Goal: Task Accomplishment & Management: Manage account settings

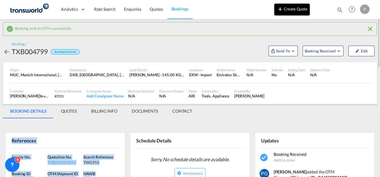
click at [293, 11] on button "Create Quote" at bounding box center [292, 10] width 36 height 12
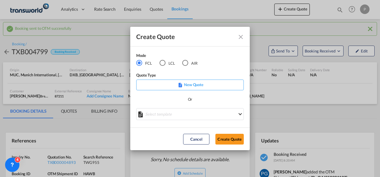
click at [165, 62] on div "LCL" at bounding box center [163, 63] width 6 height 6
click at [228, 139] on button "Create Quote" at bounding box center [229, 139] width 28 height 11
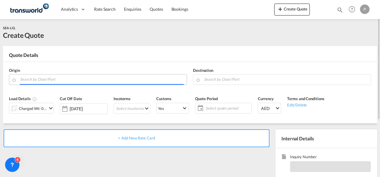
click at [88, 79] on input "Search by Door/Port" at bounding box center [102, 79] width 164 height 10
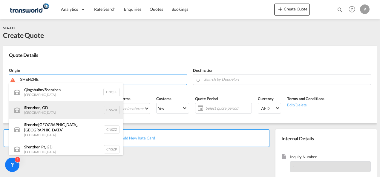
click at [69, 107] on div "Shenzhe n, GD [GEOGRAPHIC_DATA] CNSZX" at bounding box center [66, 110] width 114 height 18
type input "[GEOGRAPHIC_DATA], GD, CNSZX"
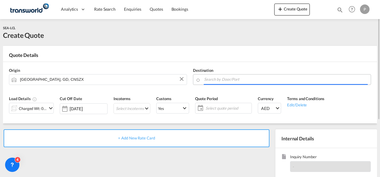
click at [222, 79] on input "Search by Door/Port" at bounding box center [286, 79] width 164 height 10
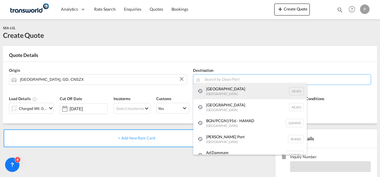
click at [224, 90] on div "[GEOGRAPHIC_DATA] [GEOGRAPHIC_DATA]" at bounding box center [250, 91] width 114 height 16
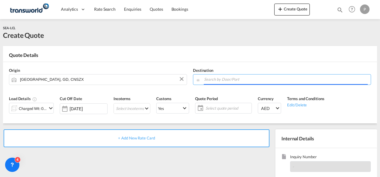
type input "[GEOGRAPHIC_DATA], [GEOGRAPHIC_DATA]"
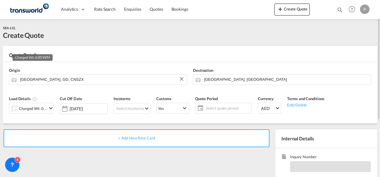
click at [42, 111] on div "Charged Wt: 0.00 W/M" at bounding box center [33, 109] width 28 height 8
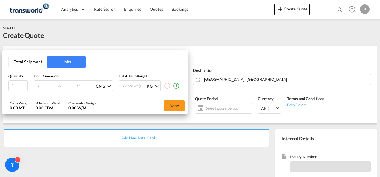
click at [34, 59] on button "Total Shipment" at bounding box center [28, 61] width 39 height 11
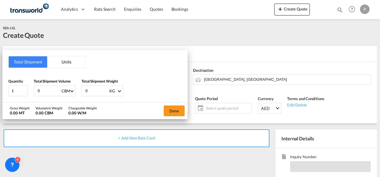
click at [47, 93] on input "0" at bounding box center [49, 91] width 24 height 10
type input "9.5"
click at [92, 93] on input "0" at bounding box center [97, 91] width 24 height 10
type input "900"
click at [178, 109] on button "Done" at bounding box center [174, 111] width 21 height 11
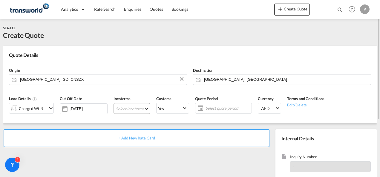
click at [128, 110] on md-select "Select Incoterms EXW - import Ex Works FOB - export Free on Board CIP - export …" at bounding box center [132, 108] width 37 height 11
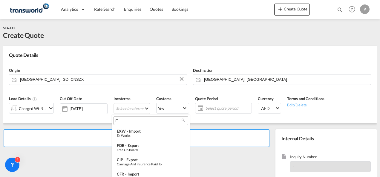
click at [126, 122] on input "E" at bounding box center [148, 120] width 66 height 5
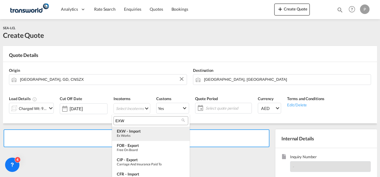
type input "EXW"
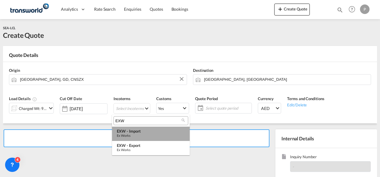
click at [129, 131] on div "EXW - import" at bounding box center [151, 131] width 68 height 5
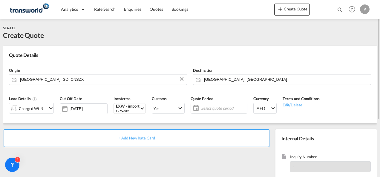
click at [219, 112] on span "Select quote period" at bounding box center [224, 108] width 48 height 8
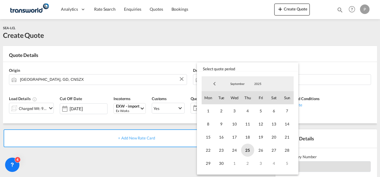
click at [250, 153] on span "25" at bounding box center [247, 150] width 13 height 13
click at [225, 164] on span "30" at bounding box center [221, 163] width 13 height 13
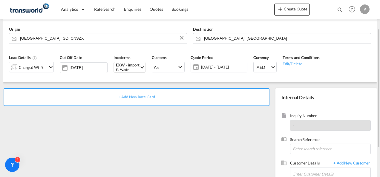
scroll to position [42, 0]
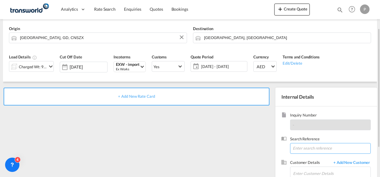
click at [304, 147] on input at bounding box center [330, 148] width 81 height 11
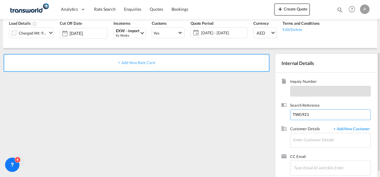
scroll to position [76, 0]
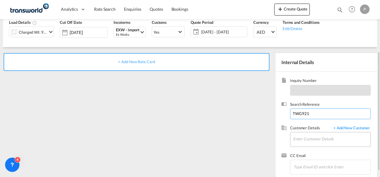
type input "TWG921"
click at [303, 142] on input "Enter Customer Details" at bounding box center [331, 139] width 77 height 13
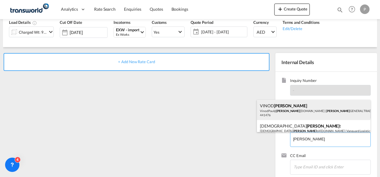
click at [289, 105] on div "[PERSON_NAME] [PERSON_NAME] VinodPaul@ [PERSON_NAME] [DOMAIN_NAME] | [PERSON_NA…" at bounding box center [314, 110] width 114 height 20
type input "[PERSON_NAME] GENERAL TRADING LLC, [PERSON_NAME] [PERSON_NAME], [EMAIL_ADDRESS]…"
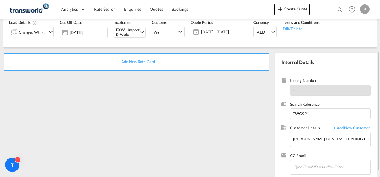
click at [124, 59] on span "+ Add New Rate Card" at bounding box center [136, 61] width 37 height 5
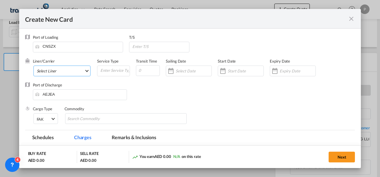
click at [53, 71] on md-select "Select Liner 2HM LOGISTICS D.O.O. / TDWC-CAPODISTRI 2HM LOGISTICS D.O.O. / TDWC…" at bounding box center [61, 71] width 57 height 11
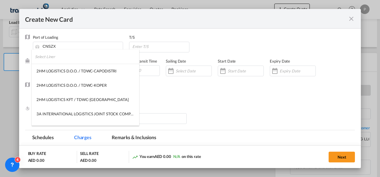
click at [51, 59] on input "search" at bounding box center [87, 57] width 104 height 14
type input ","
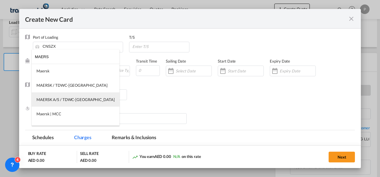
type input "MAERS"
click at [60, 95] on md-option "MAERSK A/S / TDWC-[GEOGRAPHIC_DATA]" at bounding box center [76, 100] width 88 height 14
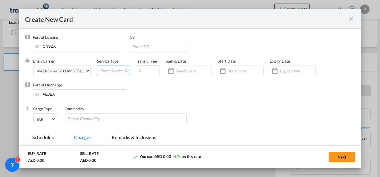
click at [108, 71] on input "Create New Card ..." at bounding box center [115, 70] width 30 height 9
type input "EXW IMPORT"
click at [286, 68] on div "Create New Card ..." at bounding box center [298, 70] width 36 height 5
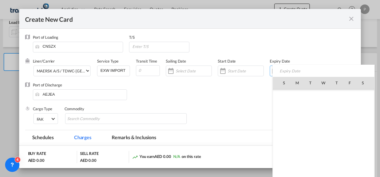
scroll to position [138416, 0]
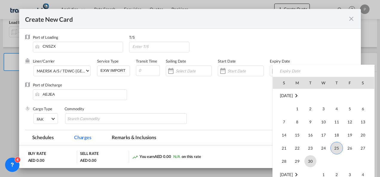
click at [308, 162] on span "30" at bounding box center [310, 162] width 12 height 12
type input "[DATE]"
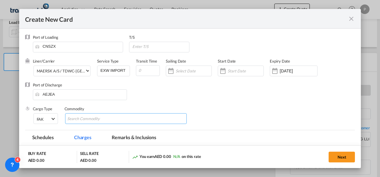
click at [113, 121] on input "Chips input." at bounding box center [94, 119] width 55 height 10
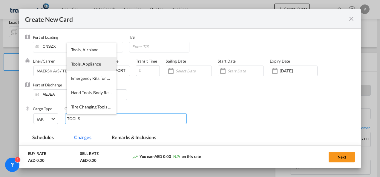
type input "TOOLS"
click at [82, 63] on span "Tools, Appliance" at bounding box center [86, 64] width 30 height 5
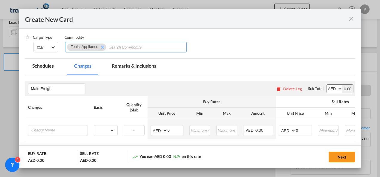
scroll to position [72, 0]
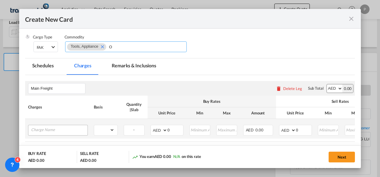
type input "O"
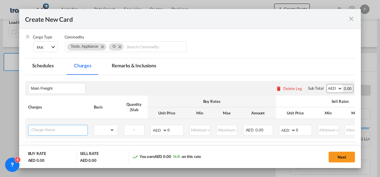
click at [66, 130] on input "Charge Name" at bounding box center [59, 130] width 56 height 9
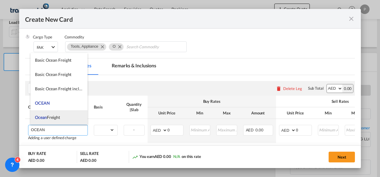
click at [59, 120] on span "Ocean Freight" at bounding box center [47, 117] width 25 height 5
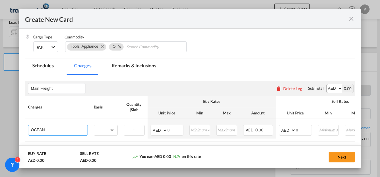
type input "Ocean Freight"
click at [108, 131] on select "gross_weight volumetric_weight per_shipment per_bl per_km per_hawb per_kg flat …" at bounding box center [104, 131] width 20 height 10
select select "per_shipment"
click at [94, 126] on select "gross_weight volumetric_weight per_shipment per_bl per_km per_hawb per_kg flat …" at bounding box center [104, 131] width 20 height 10
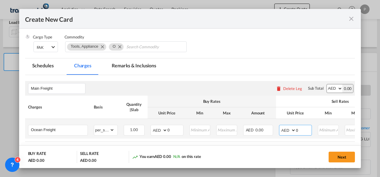
click at [298, 129] on input "0" at bounding box center [304, 130] width 16 height 9
type input "3500"
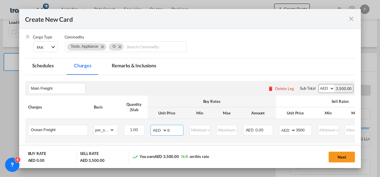
click at [174, 130] on input "0" at bounding box center [176, 130] width 16 height 9
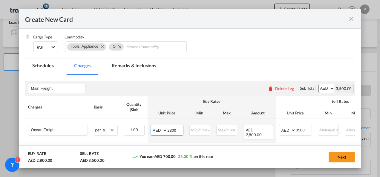
type input "2800"
click at [340, 154] on button "Next" at bounding box center [342, 157] width 26 height 11
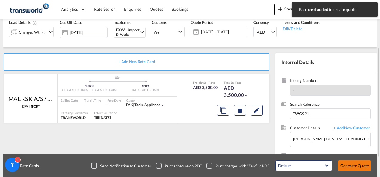
click at [347, 165] on button "Generate Quote" at bounding box center [354, 166] width 33 height 11
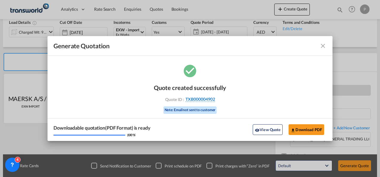
click at [209, 97] on span "TXB000004902" at bounding box center [201, 99] width 30 height 5
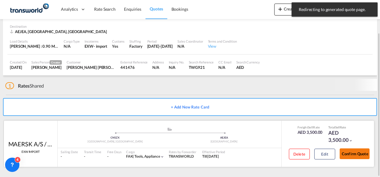
scroll to position [36, 0]
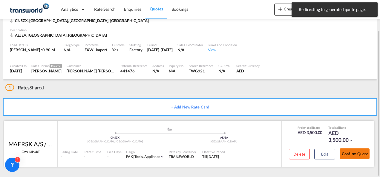
click at [356, 155] on button "Confirm Quote" at bounding box center [355, 154] width 30 height 11
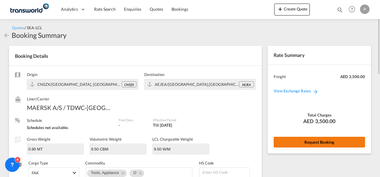
click at [311, 141] on button "Request Booking" at bounding box center [319, 142] width 91 height 11
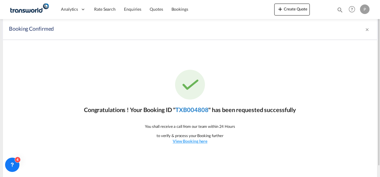
click at [190, 111] on link "TXB004808" at bounding box center [191, 109] width 33 height 7
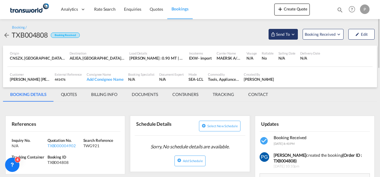
click at [284, 39] on button "Send To" at bounding box center [283, 34] width 29 height 11
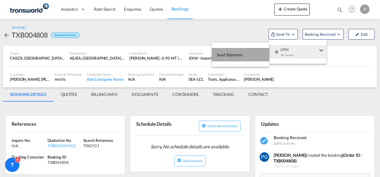
click at [227, 57] on span "Send Shipment" at bounding box center [230, 55] width 26 height 10
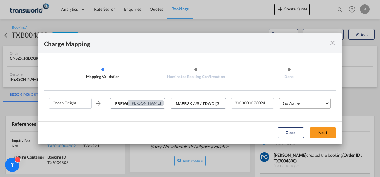
click at [287, 105] on md-select "Leg Name HANDLING ORIGIN VESSEL HANDLING DESTINATION OTHERS TL PICK UP CUSTOMS …" at bounding box center [305, 103] width 52 height 11
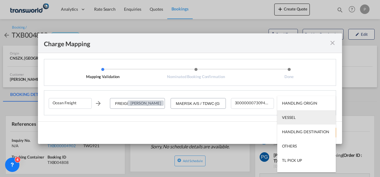
click at [289, 117] on div "VESSEL" at bounding box center [288, 117] width 13 height 5
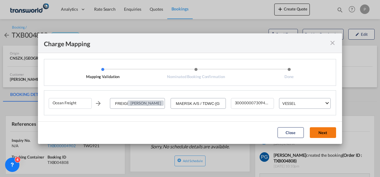
click at [325, 133] on button "Next" at bounding box center [323, 133] width 26 height 11
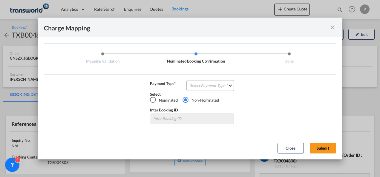
click at [197, 85] on md-select "Select Payment Type COLLECT PREPAID" at bounding box center [210, 85] width 48 height 11
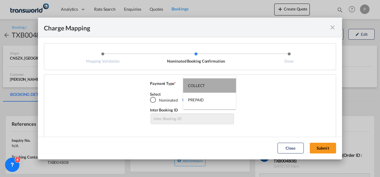
click at [197, 85] on div "COLLECT" at bounding box center [196, 85] width 17 height 5
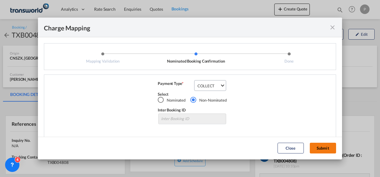
click at [320, 149] on button "Submit" at bounding box center [323, 148] width 26 height 11
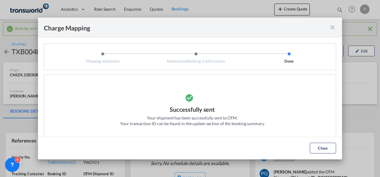
click at [333, 24] on md-icon "icon-close fg-AAA8AD cursor" at bounding box center [332, 27] width 7 height 7
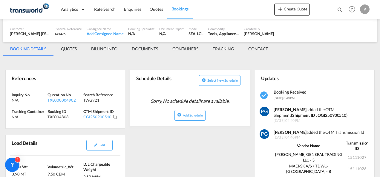
scroll to position [63, 0]
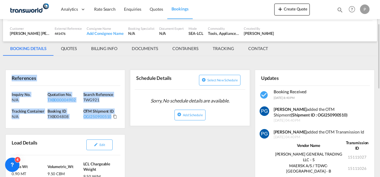
drag, startPoint x: 10, startPoint y: 76, endPoint x: 121, endPoint y: 122, distance: 119.5
click at [121, 122] on div "References Inquiry No. N/A Quotation No. TXB000004902 Search Reference TWG921 T…" at bounding box center [65, 99] width 120 height 59
copy div "References Inquiry No. N/A Quotation No. TXB000004902 Search Reference TWG921 T…"
